Goal: Task Accomplishment & Management: Complete application form

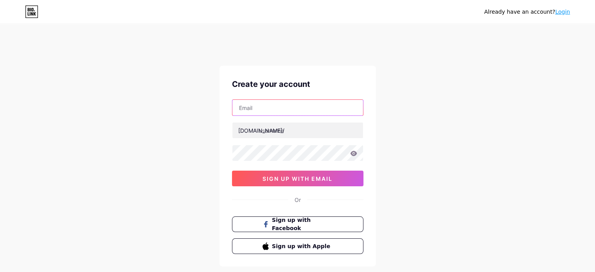
drag, startPoint x: 249, startPoint y: 115, endPoint x: 242, endPoint y: 106, distance: 11.7
click at [242, 106] on div "[DOMAIN_NAME]/ sign up with email" at bounding box center [297, 142] width 131 height 87
click at [242, 106] on input "text" at bounding box center [297, 108] width 131 height 16
paste input "[EMAIL_ADDRESS][DOMAIN_NAME]"
type input "[EMAIL_ADDRESS][DOMAIN_NAME]"
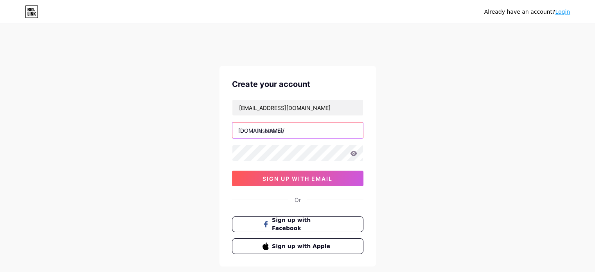
click at [264, 129] on input "text" at bounding box center [297, 130] width 131 height 16
type input "yessnail"
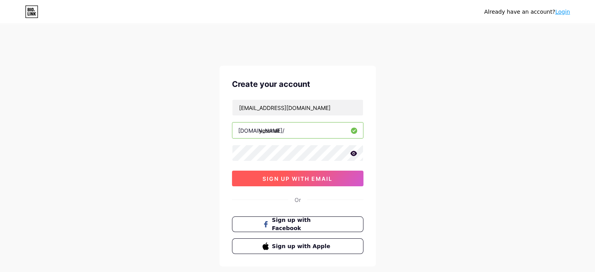
click at [265, 177] on span "sign up with email" at bounding box center [297, 178] width 70 height 7
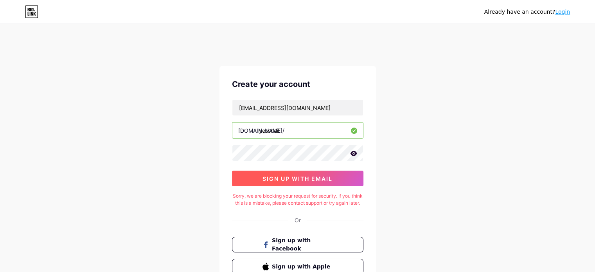
click at [285, 179] on span "sign up with email" at bounding box center [297, 178] width 70 height 7
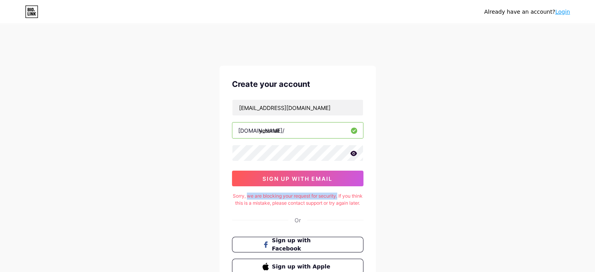
drag, startPoint x: 252, startPoint y: 194, endPoint x: 344, endPoint y: 196, distance: 91.9
click at [344, 196] on div "Sorry, we are blocking your request for security. If you think this is a mistak…" at bounding box center [297, 199] width 131 height 14
copy div "we are blocking your request for security."
